Goal: Find specific page/section: Find specific page/section

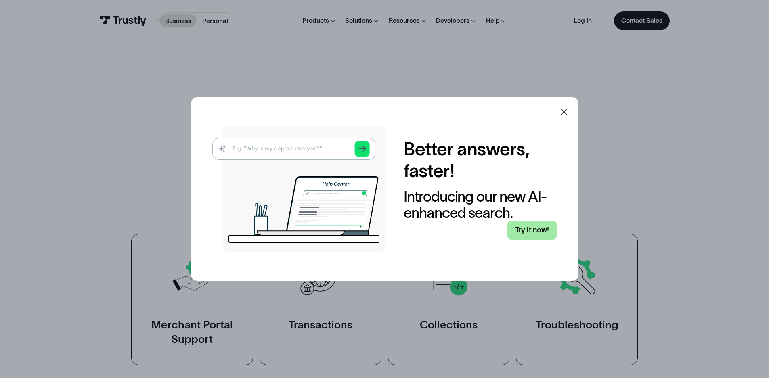
click at [533, 234] on link "Try it now!" at bounding box center [532, 230] width 49 height 19
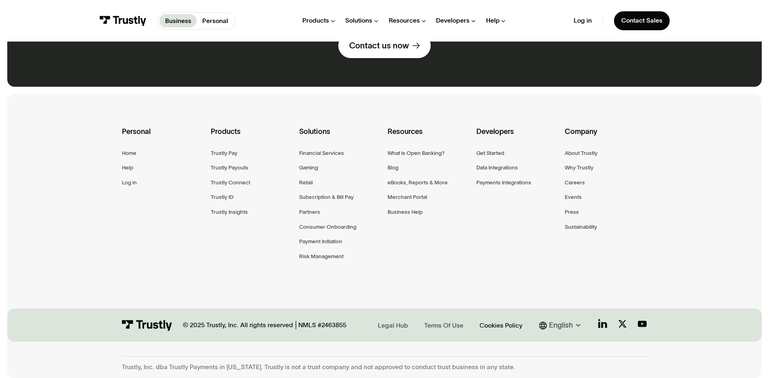
scroll to position [677, 0]
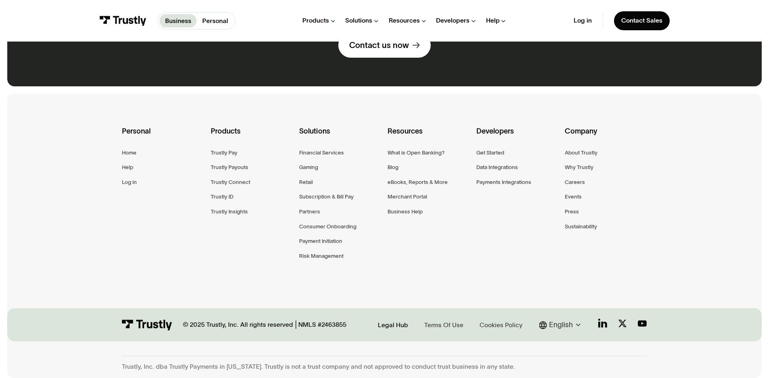
click at [397, 325] on div "Legal Hub" at bounding box center [393, 325] width 30 height 9
